Goal: Transaction & Acquisition: Purchase product/service

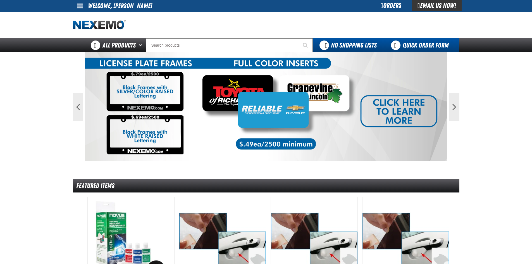
click at [417, 47] on link "Quick Order Form" at bounding box center [421, 45] width 76 height 14
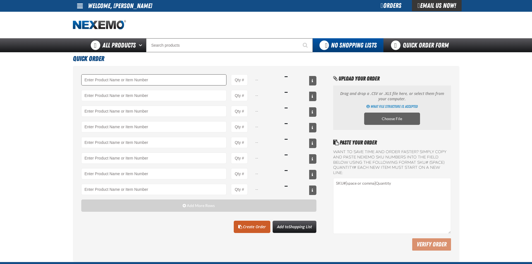
click at [92, 80] on input "Product" at bounding box center [153, 79] width 145 height 11
type input "AC150 - Evaporator Core Cleaner - ZAK Products"
type input "1"
select select "can"
click at [245, 80] on input "1" at bounding box center [239, 79] width 17 height 11
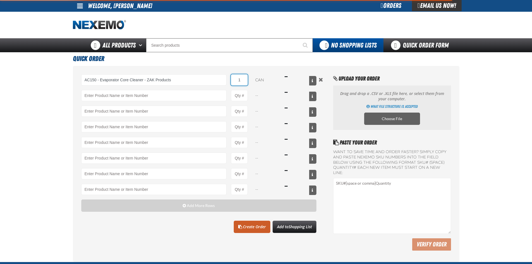
type input "AC150 - Evaporator Core Cleaner - ZAK Products"
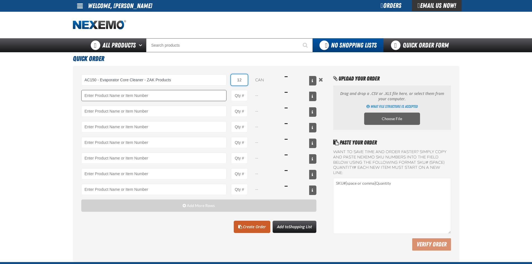
type input "12"
click at [95, 98] on input "Product" at bounding box center [153, 95] width 145 height 11
click at [247, 95] on input "Product Quantity" at bounding box center [239, 95] width 17 height 11
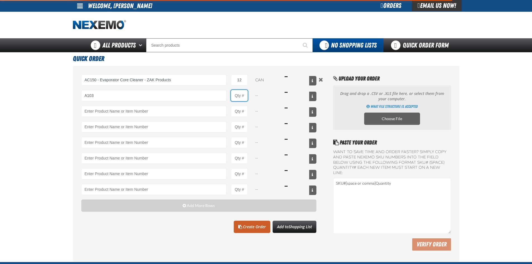
type input "A103 - Throttle Body and Intake Cleaner - ZAK Products"
type input "1"
select select "can"
click at [246, 95] on input "1" at bounding box center [239, 95] width 17 height 11
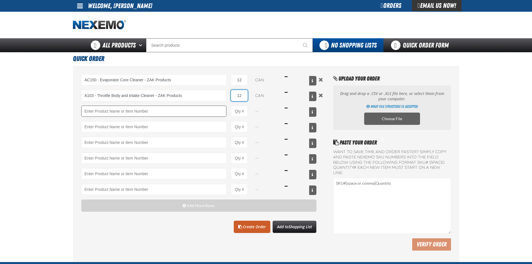
type input "12"
click at [114, 111] on input "Product" at bounding box center [153, 111] width 145 height 11
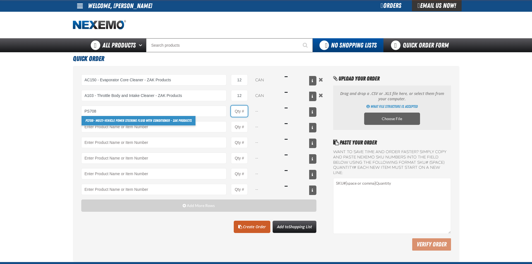
click at [245, 108] on input "Product Quantity" at bounding box center [239, 111] width 17 height 11
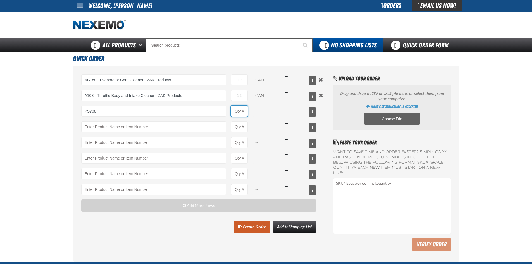
type input "PS708 - Multi-Vehicle Power Steering Fluid with Conditioner - ZAK Products"
type input "1"
select select "bottle"
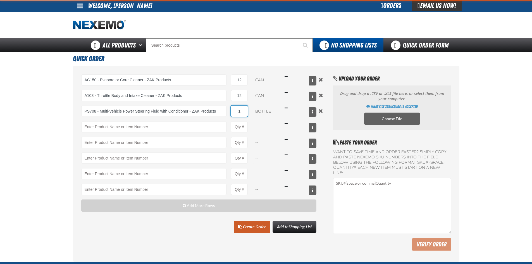
click at [243, 111] on input "1" at bounding box center [239, 111] width 17 height 11
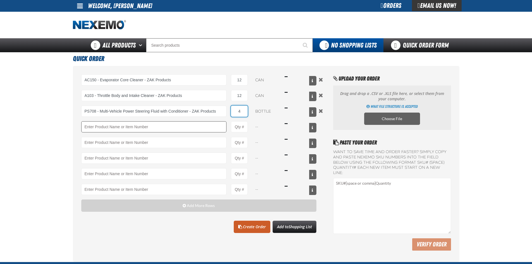
type input "4"
click at [97, 128] on input "Product" at bounding box center [153, 126] width 145 height 11
click at [236, 130] on input "Product Quantity" at bounding box center [239, 126] width 17 height 11
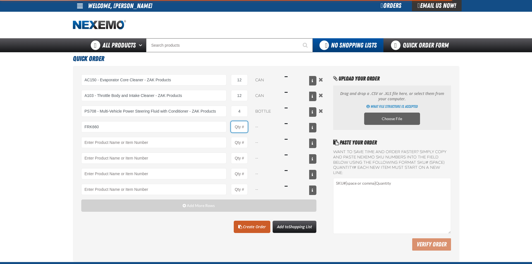
type input "FRK660 - Fuel Rail Induction Kit - ZAK Products"
type input "1"
click at [243, 127] on input "1" at bounding box center [239, 126] width 17 height 11
select select "kit"
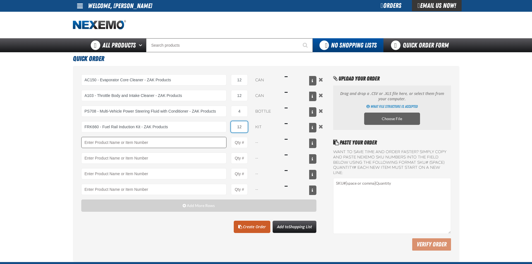
type input "12"
click at [102, 145] on input "Product" at bounding box center [153, 142] width 145 height 11
click at [97, 142] on input "Product" at bounding box center [153, 142] width 145 height 11
click at [244, 143] on input "Product Quantity" at bounding box center [239, 142] width 17 height 11
type input "UC100 - Used Car Kit - ZAK Products"
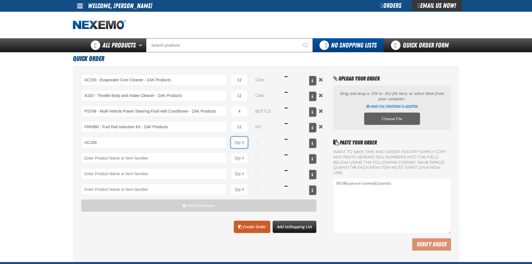
type input "1"
select select "kit"
click at [244, 144] on input "1" at bounding box center [239, 142] width 17 height 11
type input "18"
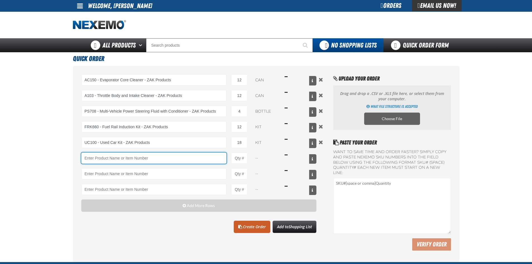
click at [116, 158] on input "Product" at bounding box center [153, 157] width 145 height 11
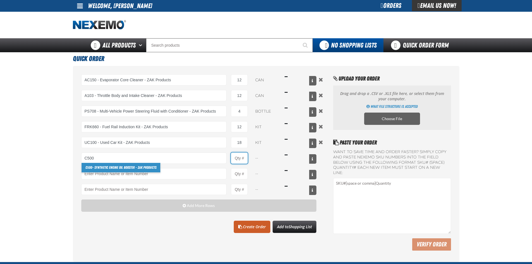
click at [240, 160] on input "Product Quantity" at bounding box center [239, 157] width 17 height 11
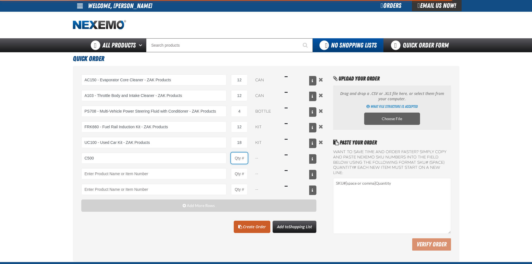
type input "C500 - Synthetic Engine Oil Booster - ZAK Products"
type input "1"
select select "bottle"
click at [243, 158] on input "1" at bounding box center [239, 157] width 17 height 11
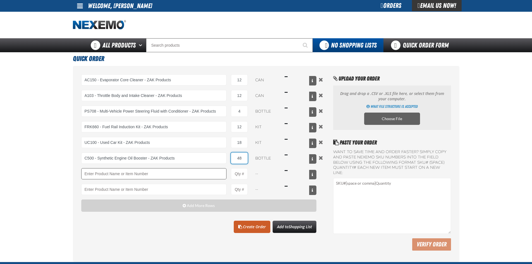
type input "48"
click at [99, 176] on input "Product" at bounding box center [153, 173] width 145 height 11
click at [243, 175] on input "Product Quantity" at bounding box center [239, 173] width 17 height 11
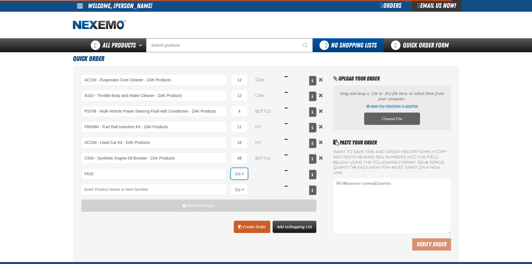
type input "F610 - Z-Tech - ZAK Products"
type input "1"
click at [243, 175] on input "1" at bounding box center [239, 173] width 17 height 11
select select "bottle"
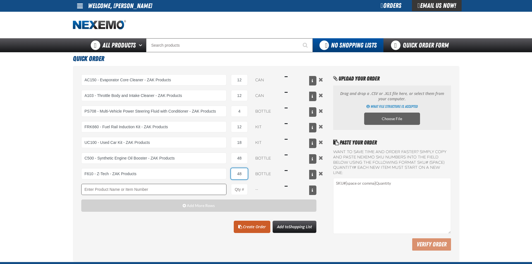
type input "48"
click at [110, 193] on input "Product" at bounding box center [153, 189] width 145 height 11
click at [239, 185] on input "Product Quantity" at bounding box center [239, 189] width 17 height 11
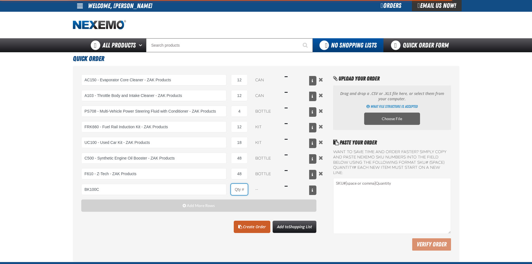
type input "BK100C - DOT 3 Brake Fluid Cleaner Kit - ZAK Products (6 Kits per Case)"
type input "1"
select select "kit"
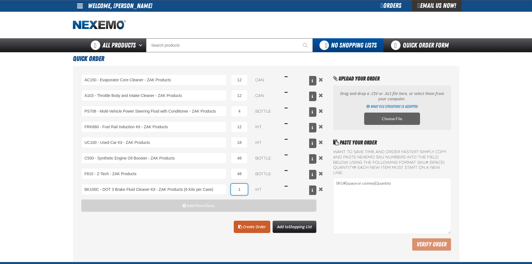
click at [246, 189] on input "1" at bounding box center [239, 189] width 17 height 11
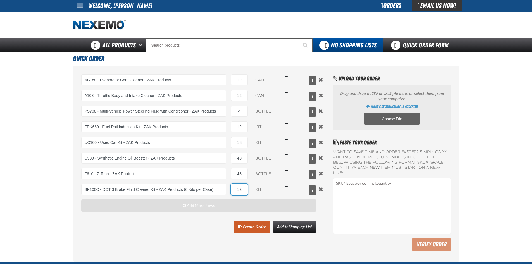
type input "12"
click at [203, 207] on span "Add More Rows" at bounding box center [201, 205] width 28 height 4
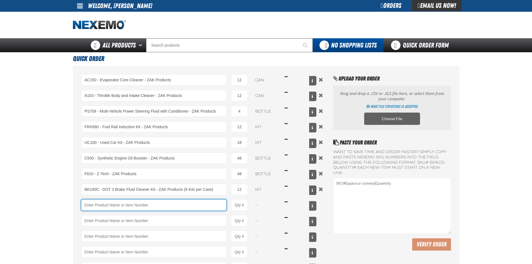
click at [97, 206] on input "Product" at bounding box center [153, 204] width 145 height 11
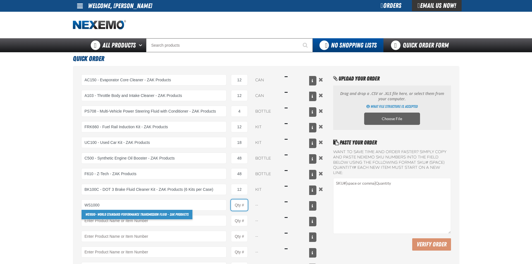
click at [245, 207] on input "Product Quantity" at bounding box center [239, 204] width 17 height 11
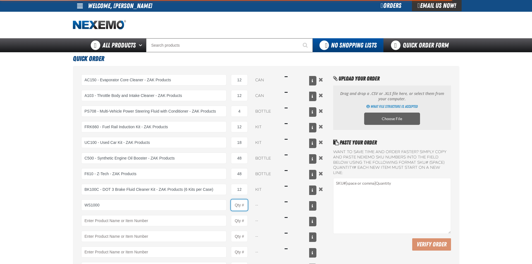
type input "WS1000 - World Standard Performance Transmission Fluid - ZAK Products"
type input "1"
select select "bottle"
click at [244, 203] on input "1" at bounding box center [239, 204] width 17 height 11
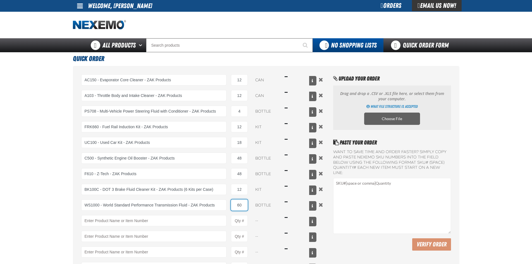
scroll to position [151, 0]
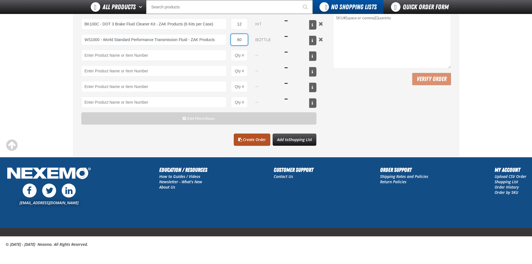
type input "60"
click at [250, 139] on link "Create Order" at bounding box center [252, 139] width 37 height 12
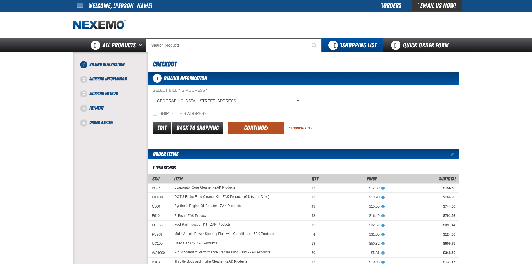
click at [254, 127] on button "Continue" at bounding box center [256, 128] width 56 height 12
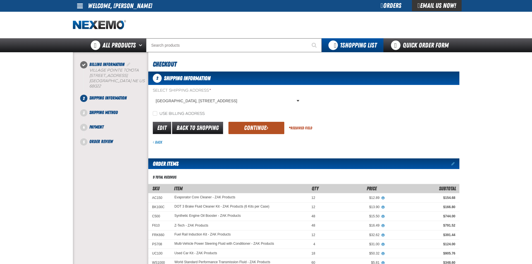
click at [256, 128] on button "Continue" at bounding box center [256, 128] width 56 height 12
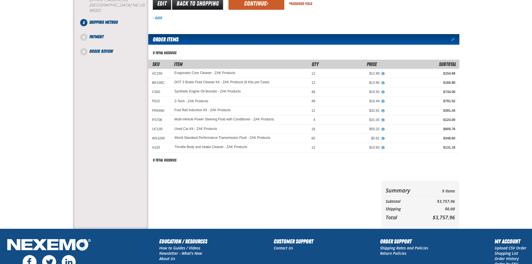
scroll to position [27, 0]
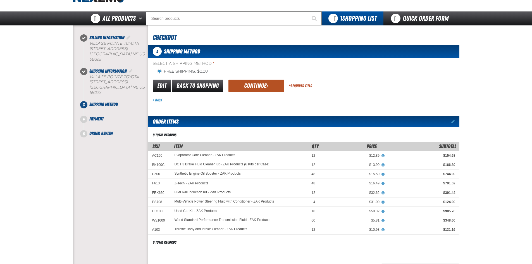
click at [249, 87] on button "Continue" at bounding box center [256, 86] width 56 height 12
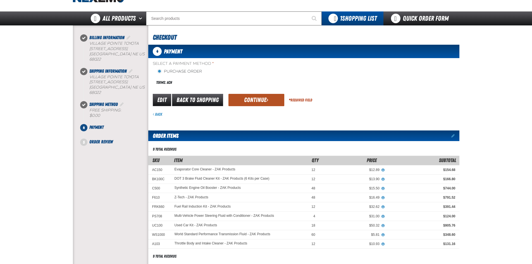
click at [246, 97] on button "Continue" at bounding box center [256, 100] width 56 height 12
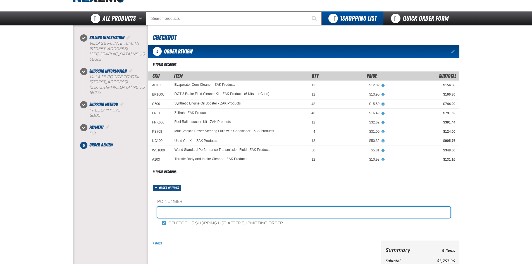
click at [176, 211] on input "text" at bounding box center [303, 212] width 293 height 11
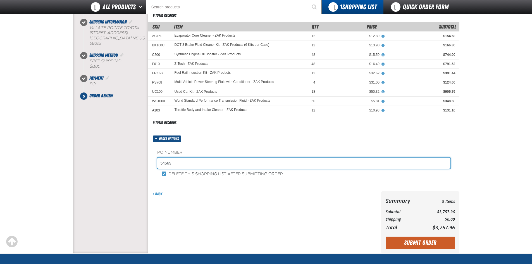
scroll to position [111, 0]
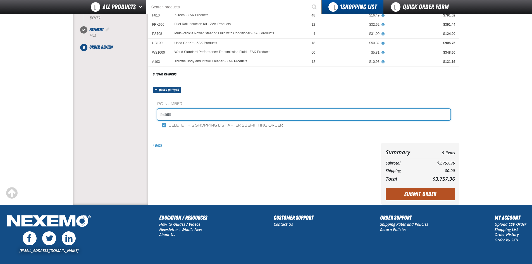
type input "54569"
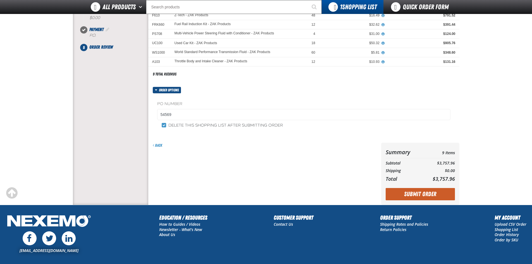
click at [421, 195] on button "Submit Order" at bounding box center [420, 194] width 69 height 12
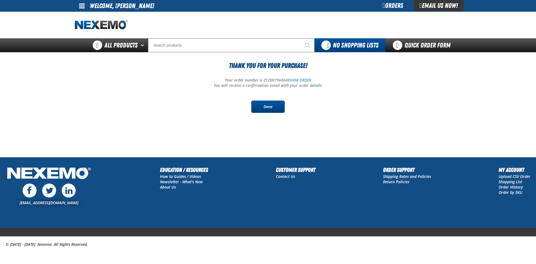
click at [267, 108] on link "Done" at bounding box center [268, 107] width 34 height 12
